Goal: Communication & Community: Answer question/provide support

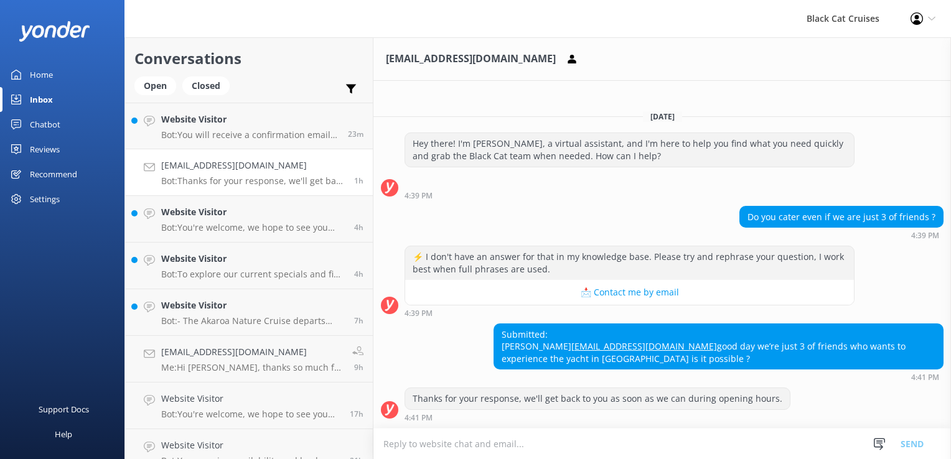
click at [55, 149] on div "Reviews" at bounding box center [45, 149] width 30 height 25
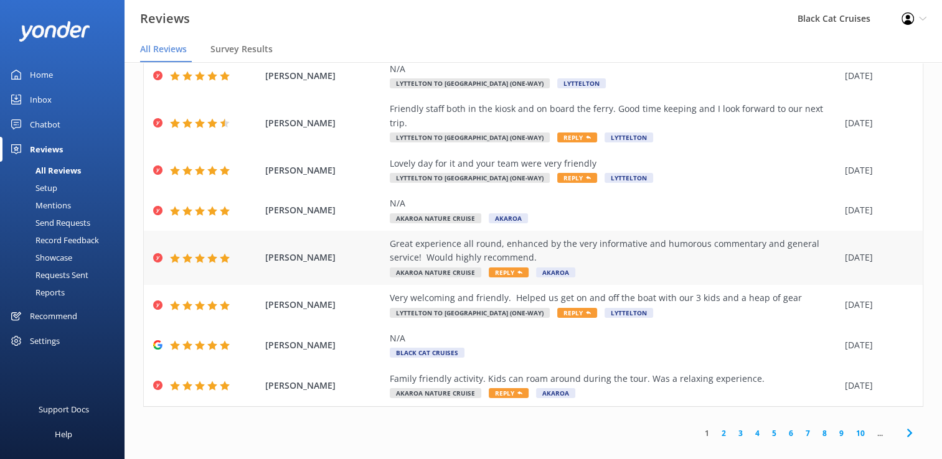
scroll to position [25, 0]
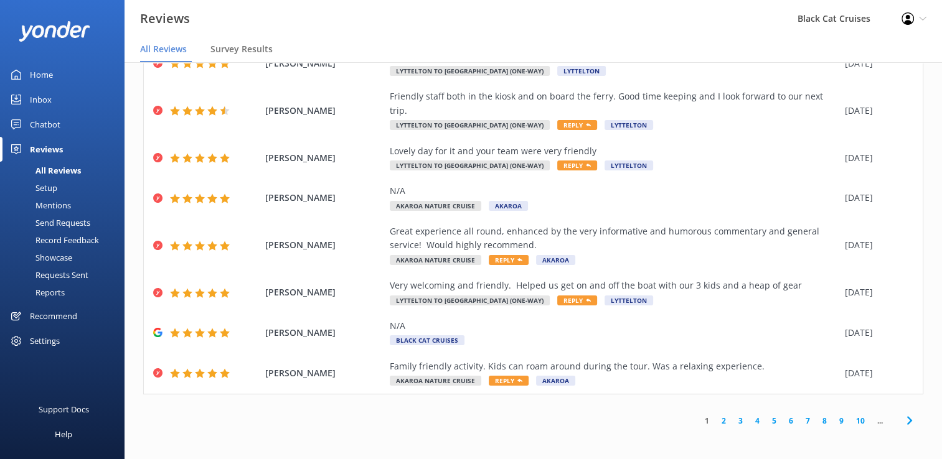
click at [902, 422] on icon at bounding box center [909, 420] width 15 height 15
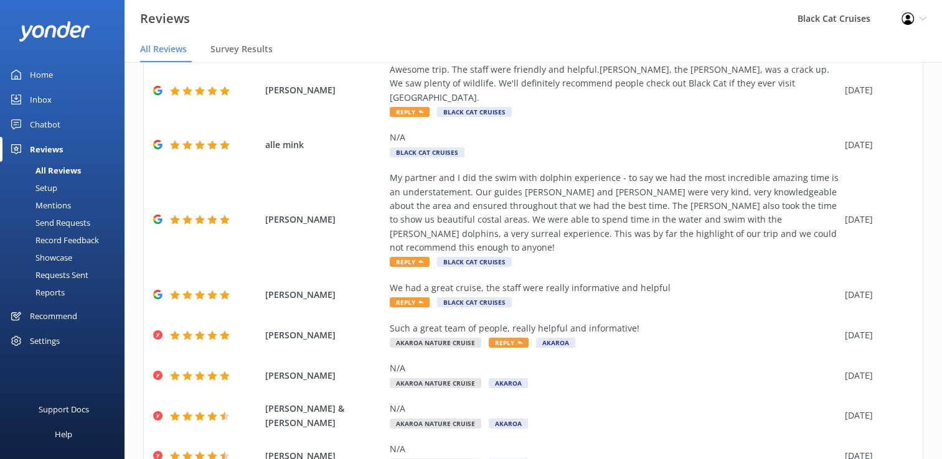
scroll to position [192, 0]
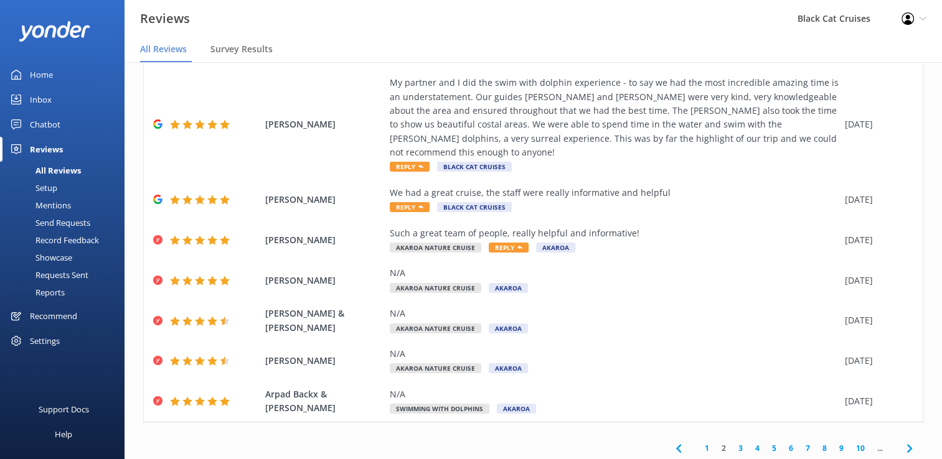
click at [902, 441] on icon at bounding box center [909, 448] width 15 height 15
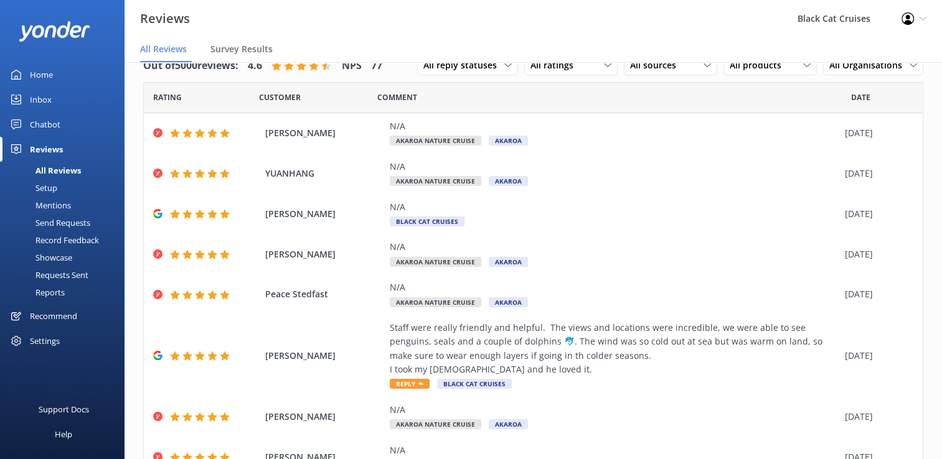
scroll to position [164, 0]
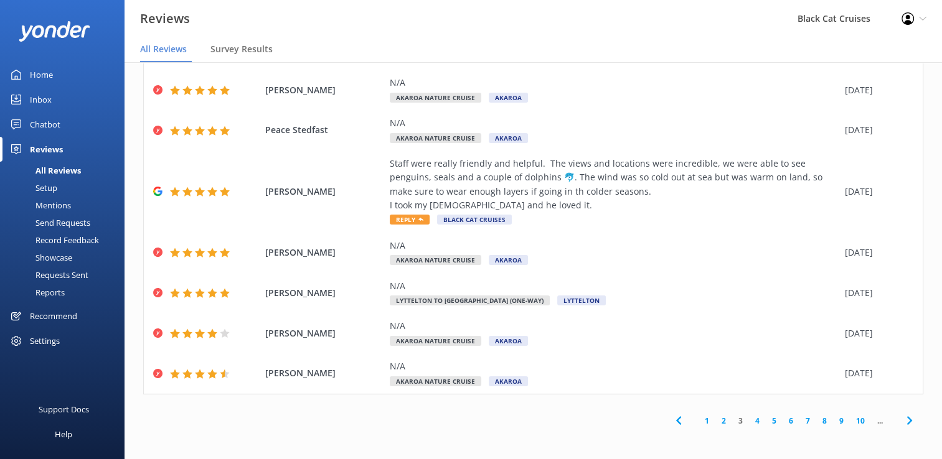
click at [902, 420] on icon at bounding box center [909, 420] width 15 height 15
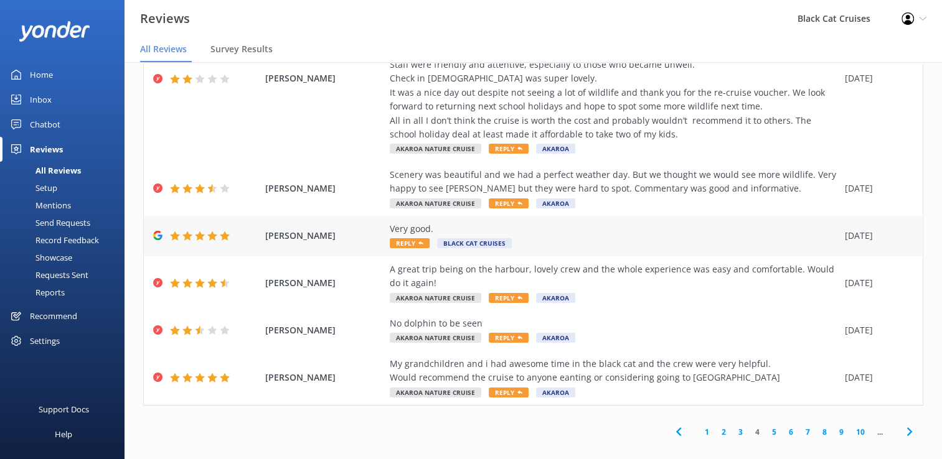
scroll to position [304, 0]
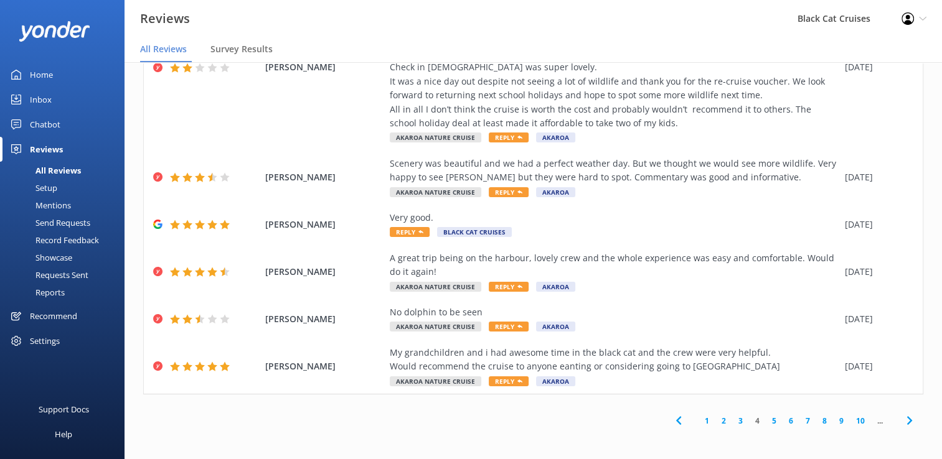
click at [671, 422] on icon at bounding box center [678, 420] width 15 height 15
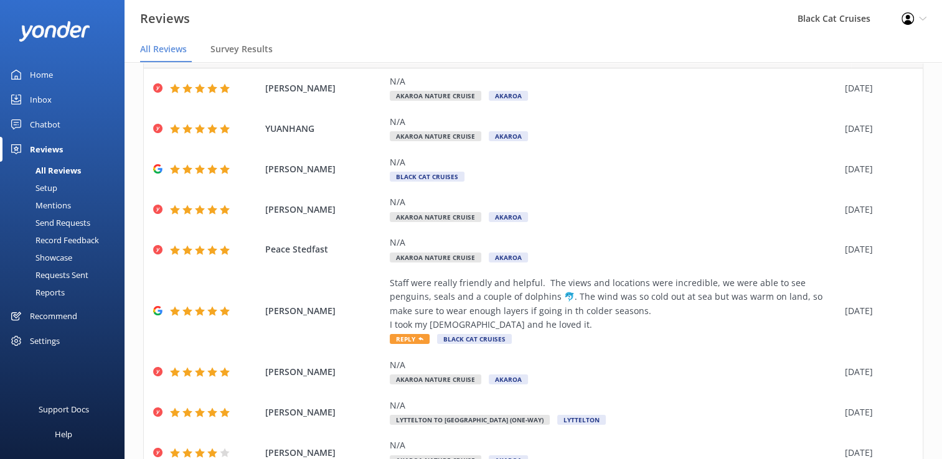
scroll to position [164, 0]
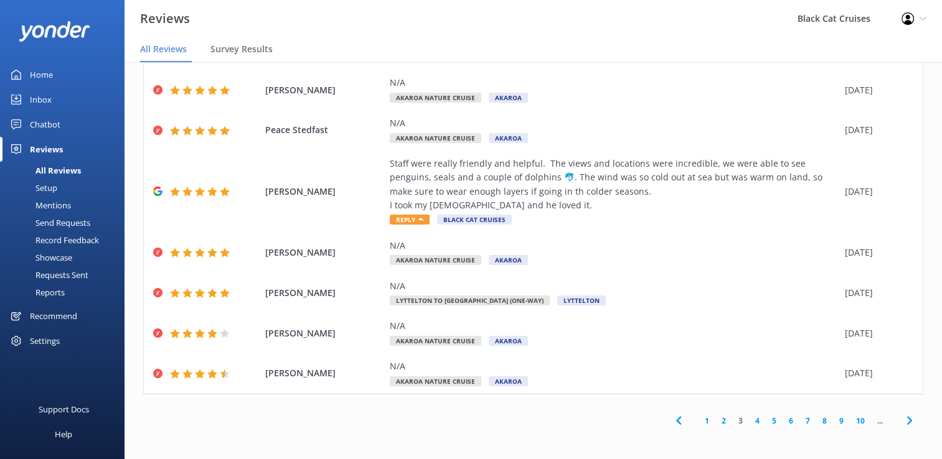
click at [671, 425] on icon at bounding box center [678, 420] width 15 height 15
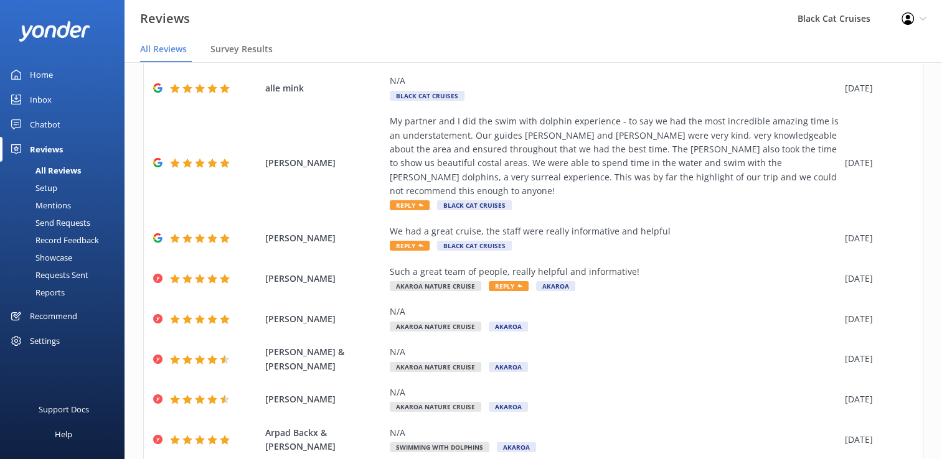
scroll to position [192, 0]
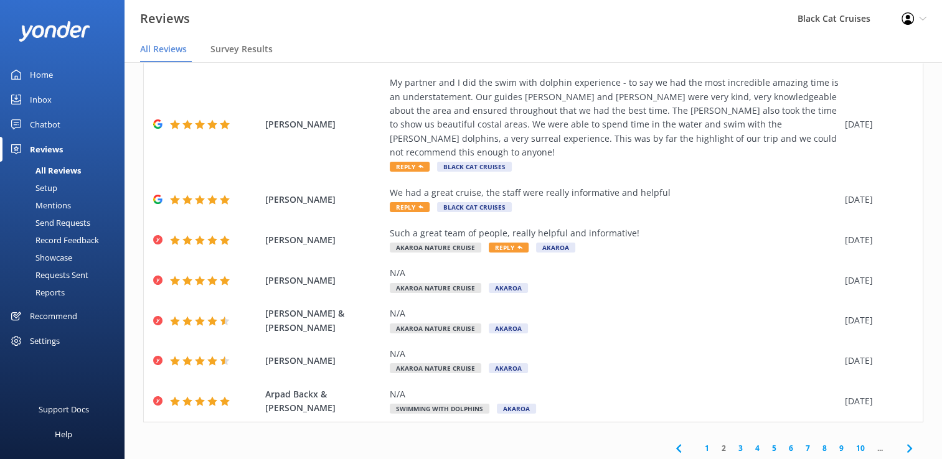
click at [671, 441] on icon at bounding box center [678, 448] width 15 height 15
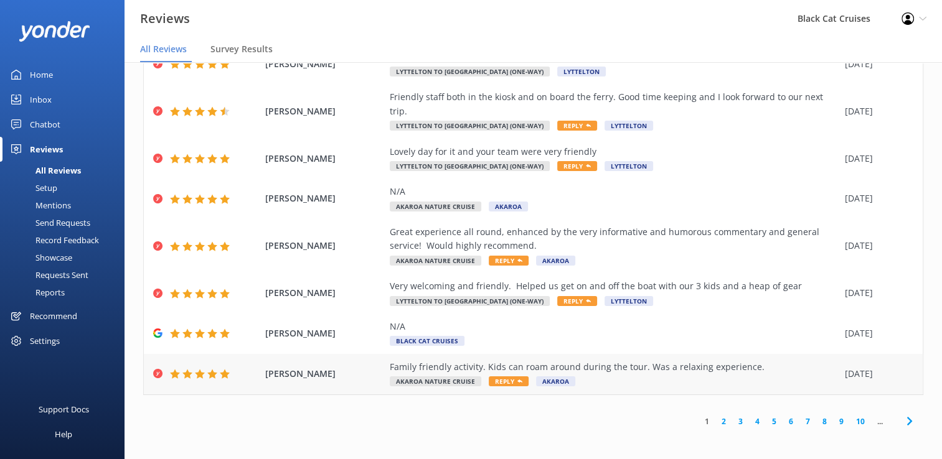
scroll to position [151, 0]
click at [700, 423] on link "1" at bounding box center [706, 421] width 17 height 12
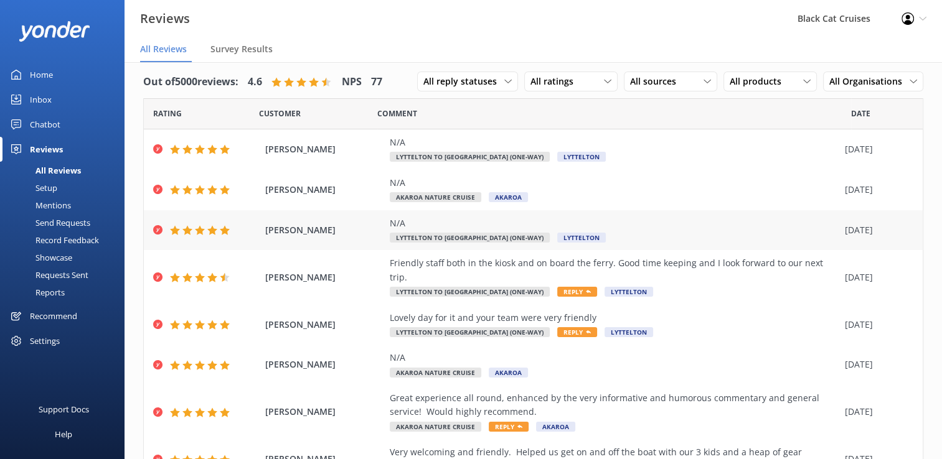
scroll to position [0, 0]
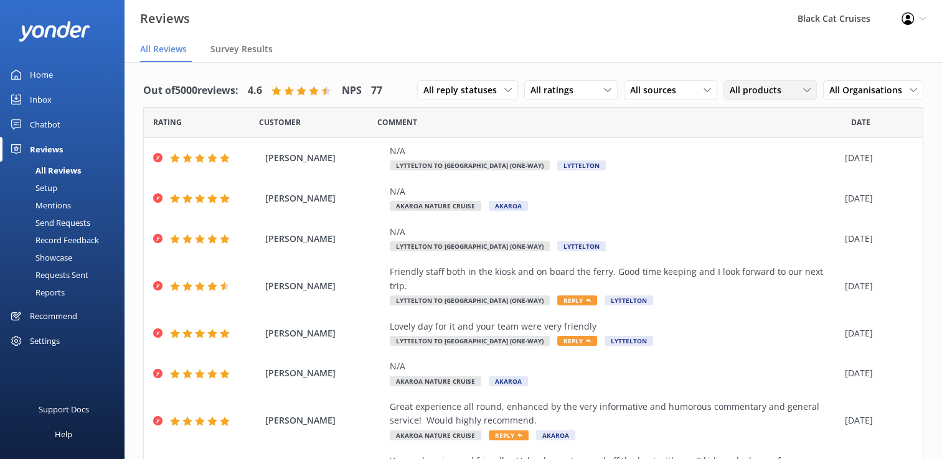
click at [803, 90] on icon at bounding box center [806, 90] width 7 height 7
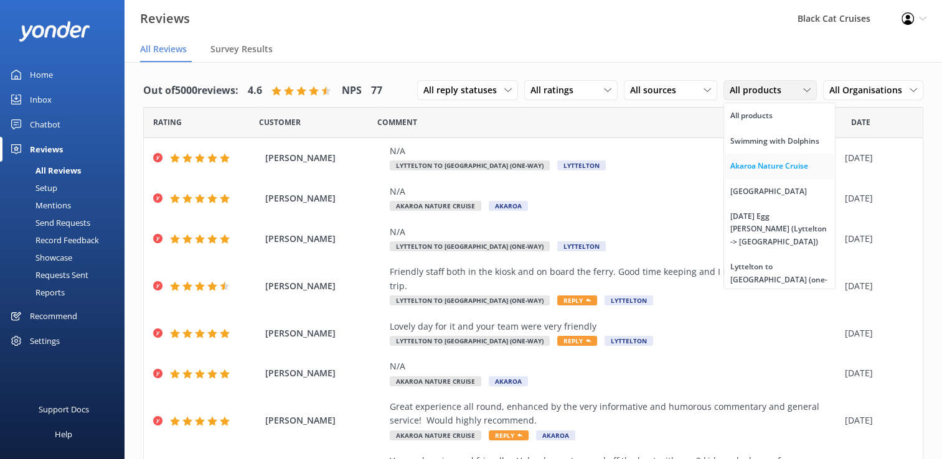
click at [741, 169] on div "Akaroa Nature Cruise" at bounding box center [769, 166] width 78 height 12
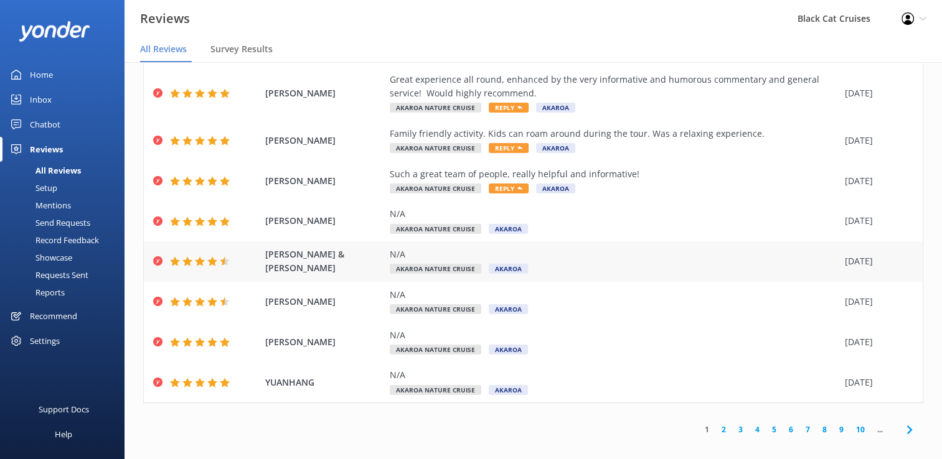
scroll to position [25, 0]
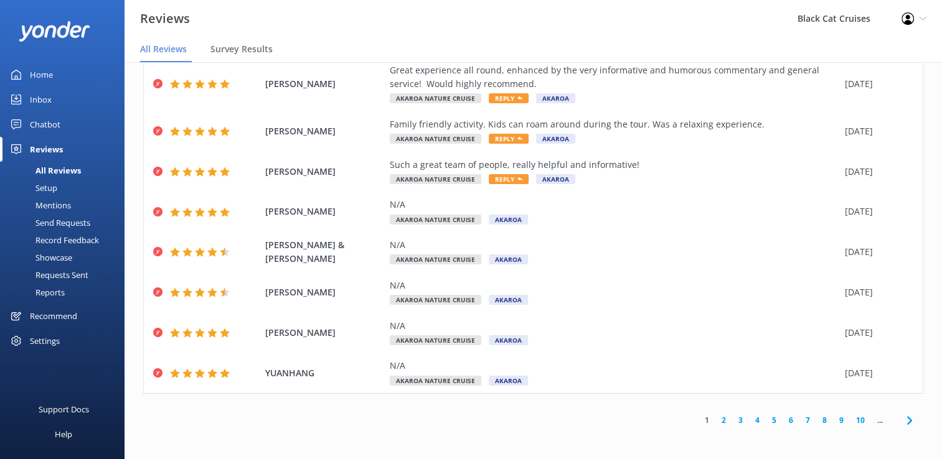
click at [902, 422] on icon at bounding box center [909, 420] width 15 height 15
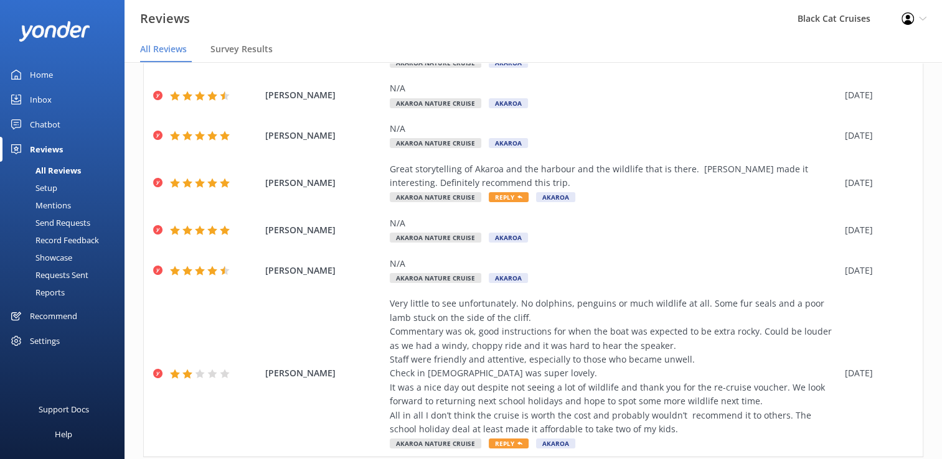
scroll to position [294, 0]
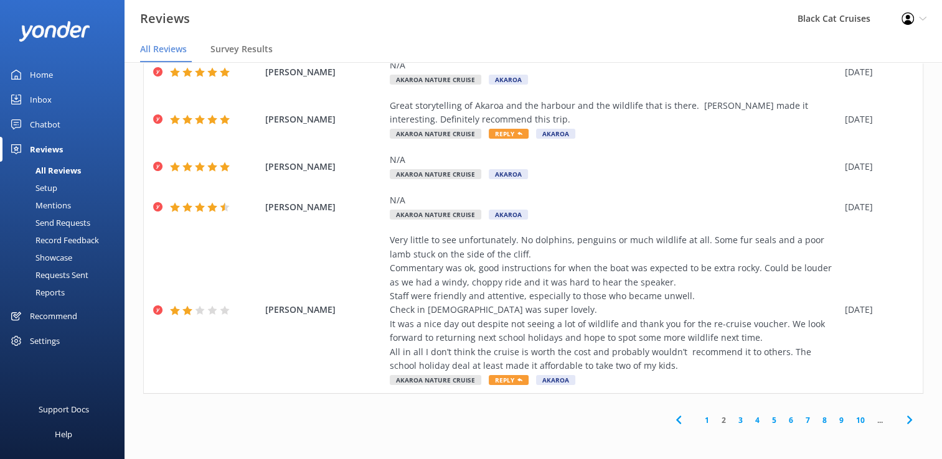
click at [902, 422] on icon at bounding box center [909, 420] width 15 height 15
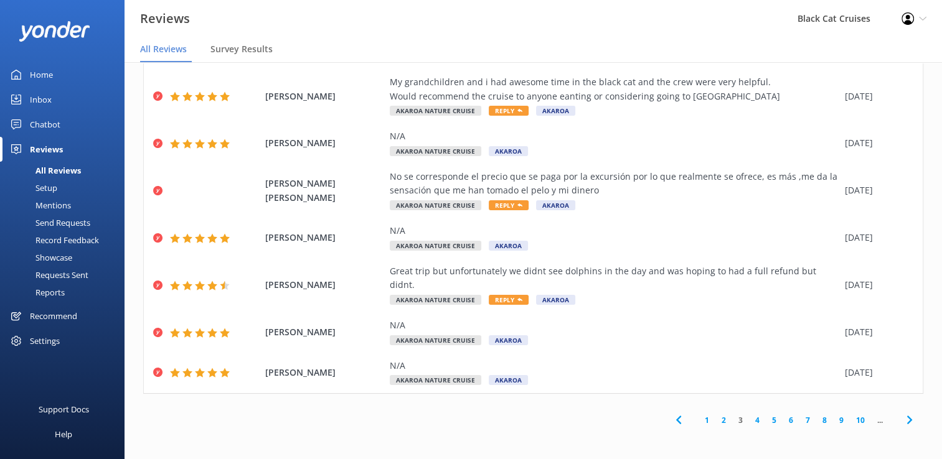
scroll to position [211, 0]
click at [902, 421] on icon at bounding box center [909, 420] width 15 height 15
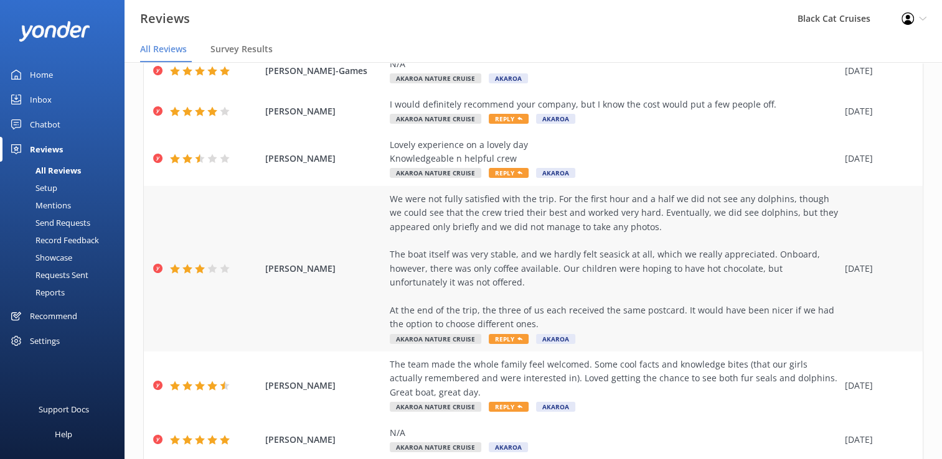
scroll to position [125, 0]
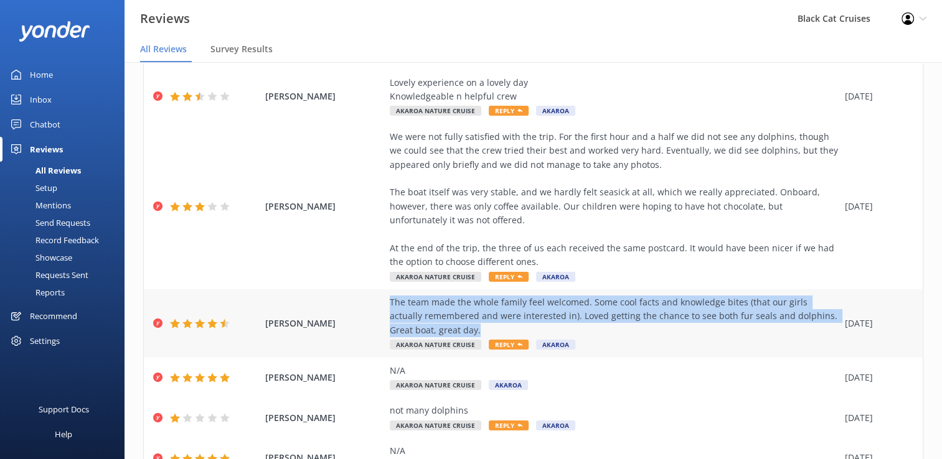
drag, startPoint x: 389, startPoint y: 332, endPoint x: 461, endPoint y: 370, distance: 80.7
click at [461, 352] on div "The team made the whole family feel welcomed. Some cool facts and knowledge bit…" at bounding box center [614, 324] width 449 height 56
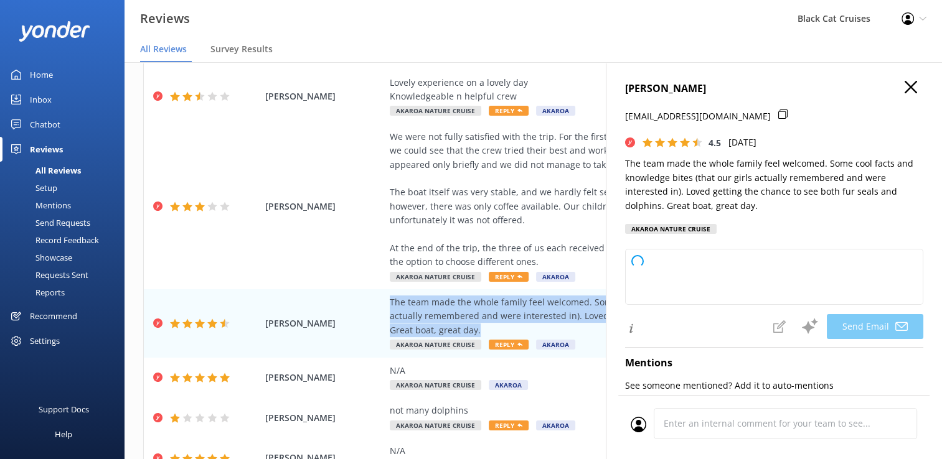
type textarea "Thank you so much for your wonderful feedback, [PERSON_NAME]! We're delighted t…"
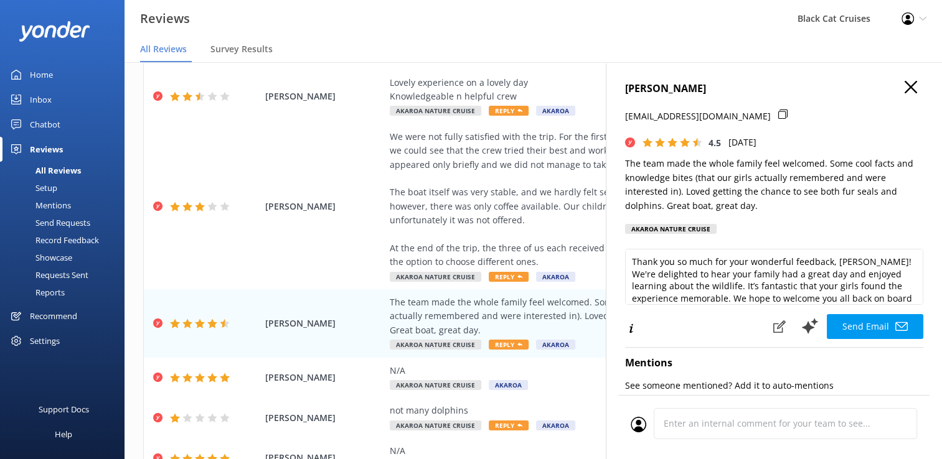
click at [785, 208] on p "The team made the whole family feel welcomed. Some cool facts and knowledge bit…" at bounding box center [774, 185] width 298 height 56
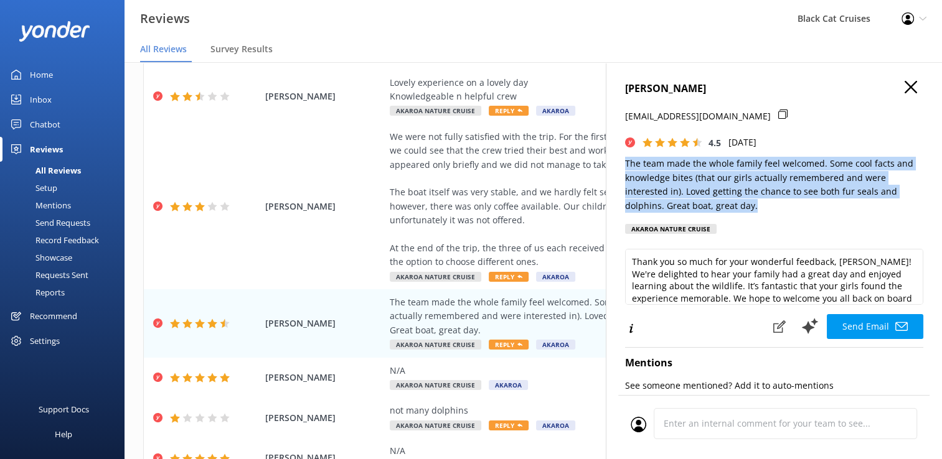
drag, startPoint x: 626, startPoint y: 161, endPoint x: 776, endPoint y: 208, distance: 157.9
click at [776, 208] on p "The team made the whole family feel welcomed. Some cool facts and knowledge bit…" at bounding box center [774, 185] width 298 height 56
drag, startPoint x: 776, startPoint y: 208, endPoint x: 696, endPoint y: 183, distance: 84.1
copy p "The team made the whole family feel welcomed. Some cool facts and knowledge bit…"
click at [905, 90] on use "button" at bounding box center [911, 87] width 12 height 12
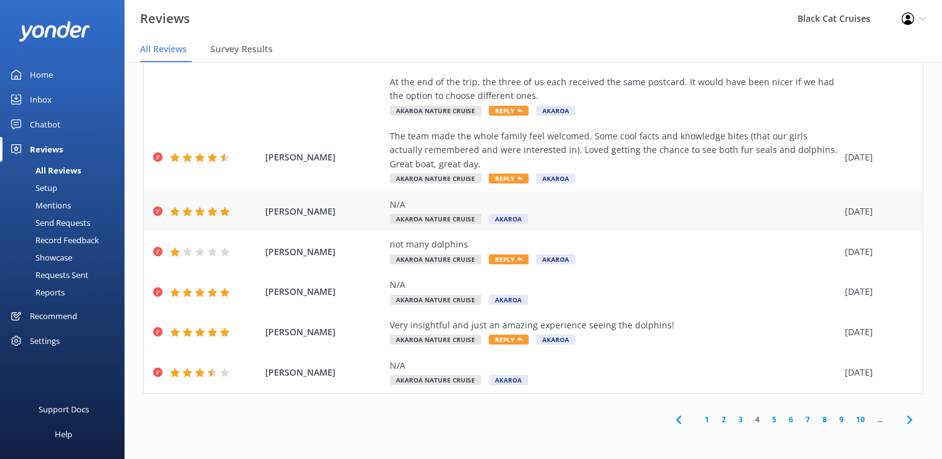
scroll to position [322, 0]
click at [902, 420] on icon at bounding box center [909, 420] width 15 height 15
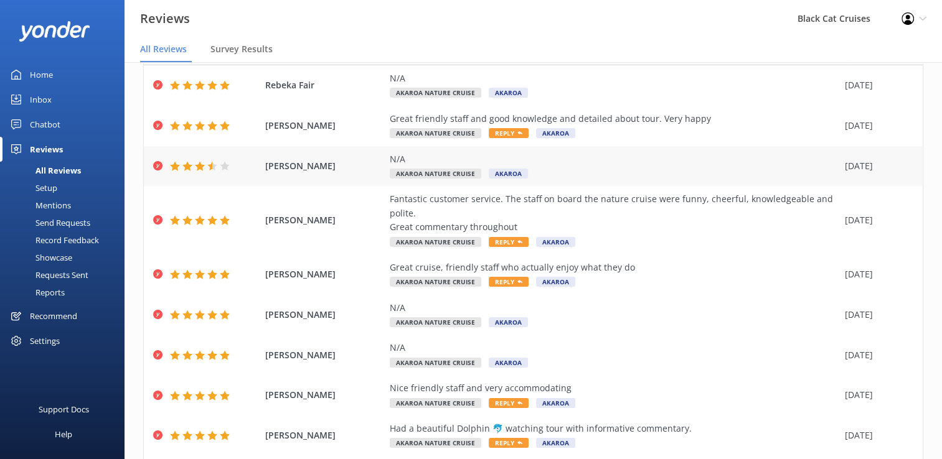
scroll to position [62, 0]
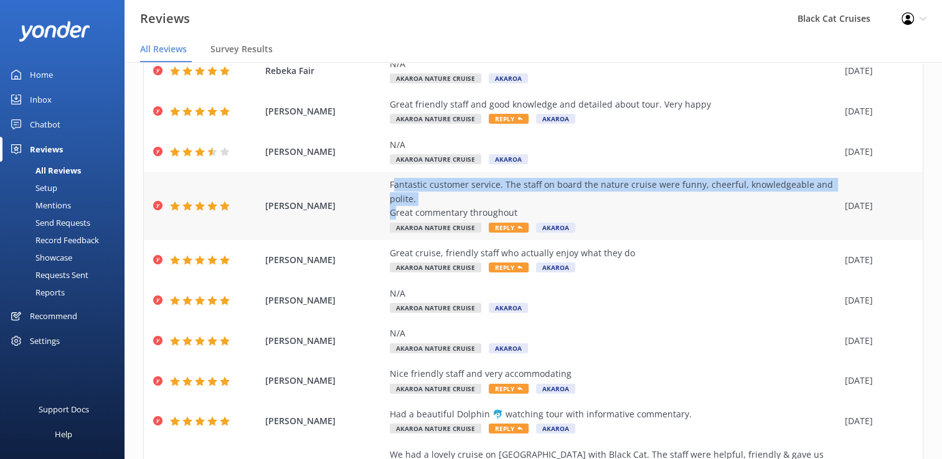
drag, startPoint x: 393, startPoint y: 213, endPoint x: 395, endPoint y: 240, distance: 26.8
click at [395, 220] on div "Fantastic customer service. The staff on board the nature cruise were funny, ch…" at bounding box center [614, 199] width 449 height 42
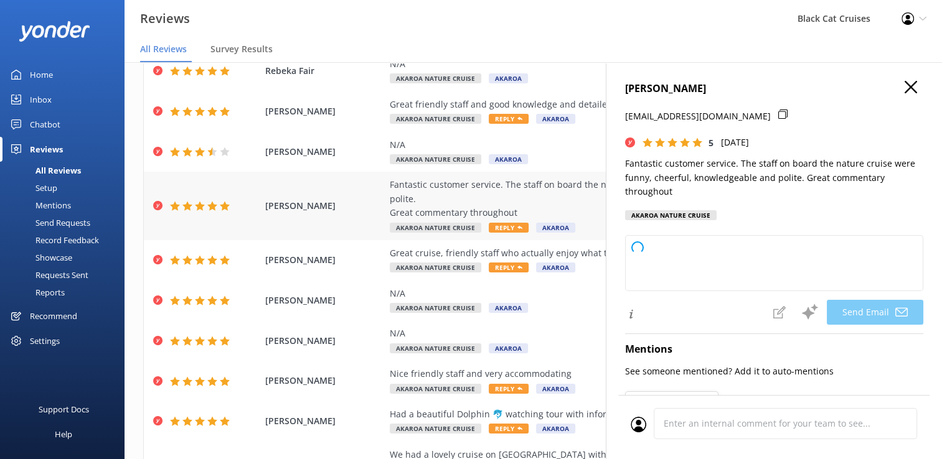
drag, startPoint x: 395, startPoint y: 240, endPoint x: 380, endPoint y: 212, distance: 31.2
click at [378, 209] on div "[PERSON_NAME] Fantastic customer service. The staff on board the nature cruise …" at bounding box center [533, 206] width 779 height 68
type textarea "Thank you so much, [PERSON_NAME]! We're thrilled to hear you enjoyed your natur…"
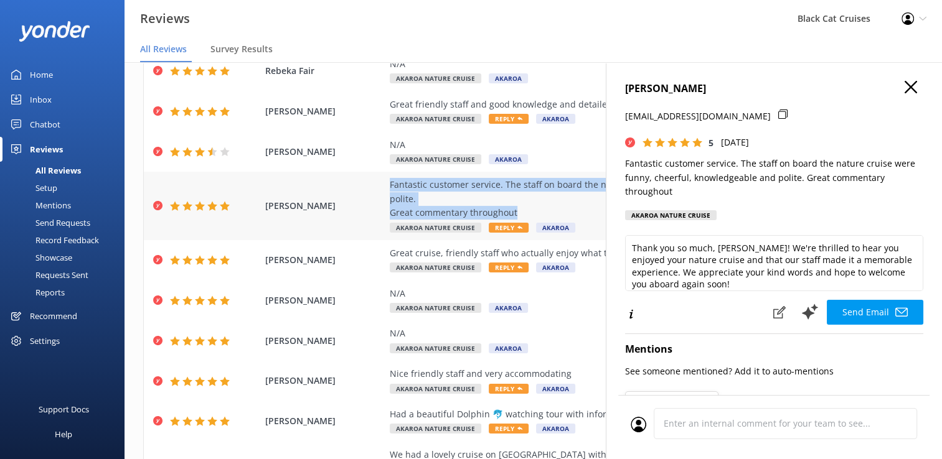
drag, startPoint x: 390, startPoint y: 215, endPoint x: 521, endPoint y: 250, distance: 135.5
click at [521, 220] on div "Fantastic customer service. The staff on board the nature cruise were funny, ch…" at bounding box center [614, 199] width 449 height 42
copy div "Fantastic customer service. The staff on board the nature cruise were funny, ch…"
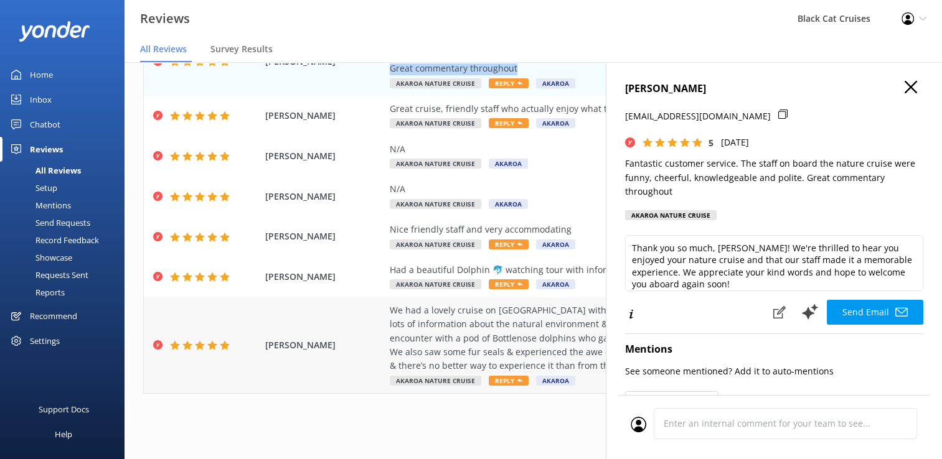
scroll to position [239, 0]
click at [905, 90] on use "button" at bounding box center [911, 87] width 12 height 12
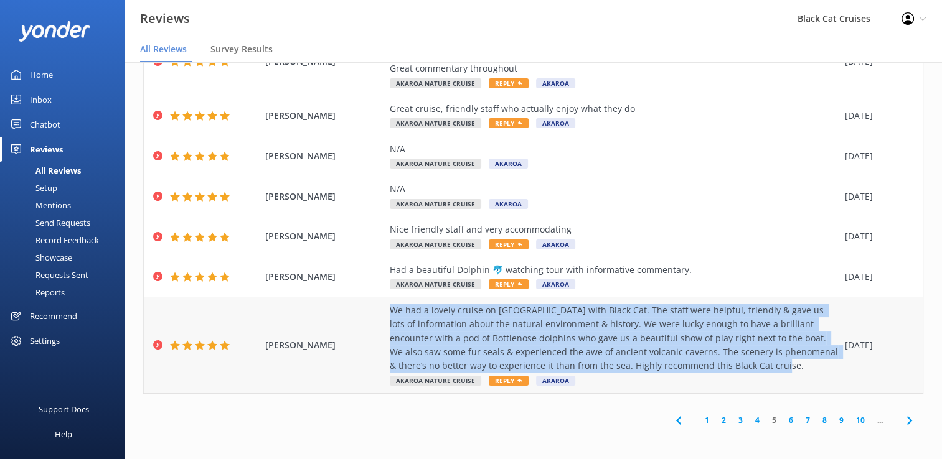
drag, startPoint x: 389, startPoint y: 305, endPoint x: 759, endPoint y: 367, distance: 375.6
click at [759, 367] on div "We had a lovely cruise on [GEOGRAPHIC_DATA] with Black Cat. The staff were help…" at bounding box center [614, 339] width 449 height 70
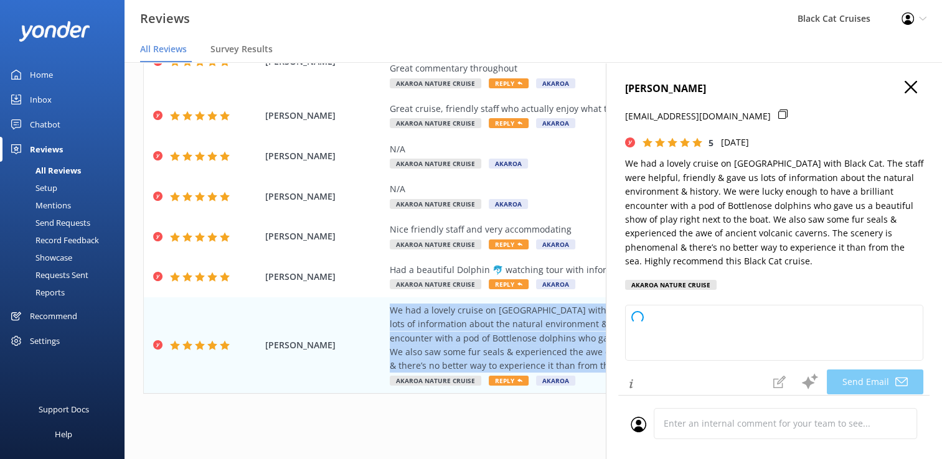
type textarea "Thank you so much for your wonderful review, [PERSON_NAME]! We're delighted to …"
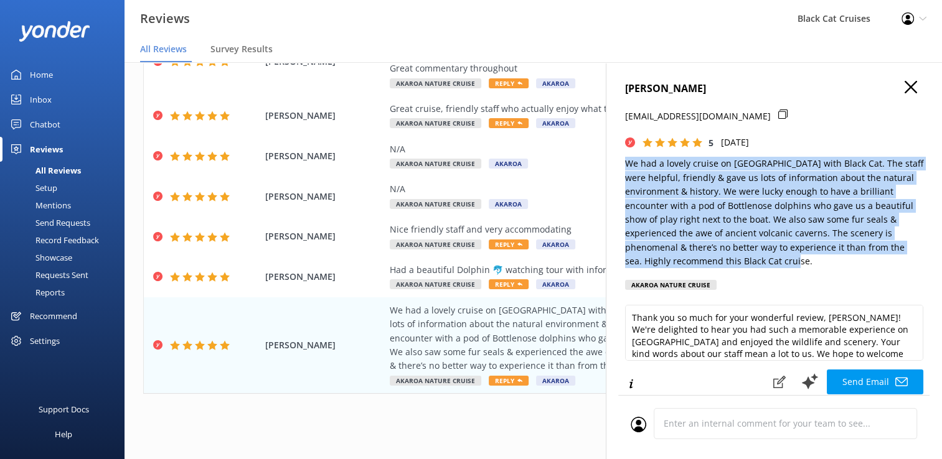
drag, startPoint x: 628, startPoint y: 163, endPoint x: 836, endPoint y: 265, distance: 231.9
click at [836, 265] on p "We had a lovely cruise on [GEOGRAPHIC_DATA] with Black Cat. The staff were help…" at bounding box center [774, 212] width 298 height 111
copy p "We had a lovely cruise on [GEOGRAPHIC_DATA] with Black Cat. The staff were help…"
